Goal: Transaction & Acquisition: Purchase product/service

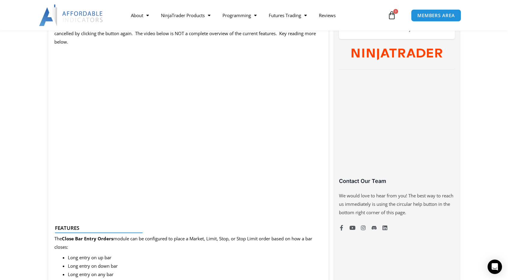
scroll to position [330, 0]
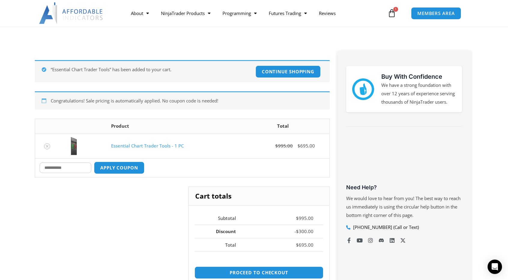
scroll to position [90, 0]
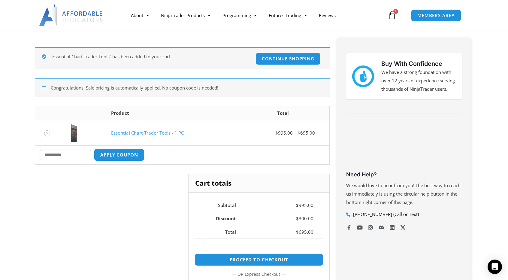
click at [70, 154] on input "Coupon:" at bounding box center [66, 154] width 52 height 11
type input "***"
click at [142, 158] on button "Apply coupon" at bounding box center [119, 154] width 53 height 13
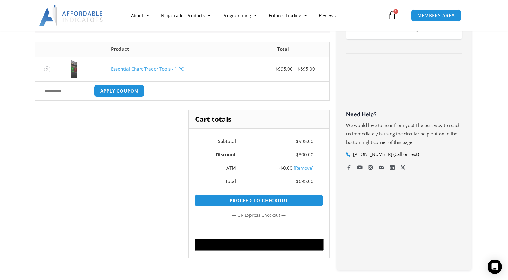
scroll to position [300, 0]
